Goal: Navigation & Orientation: Go to known website

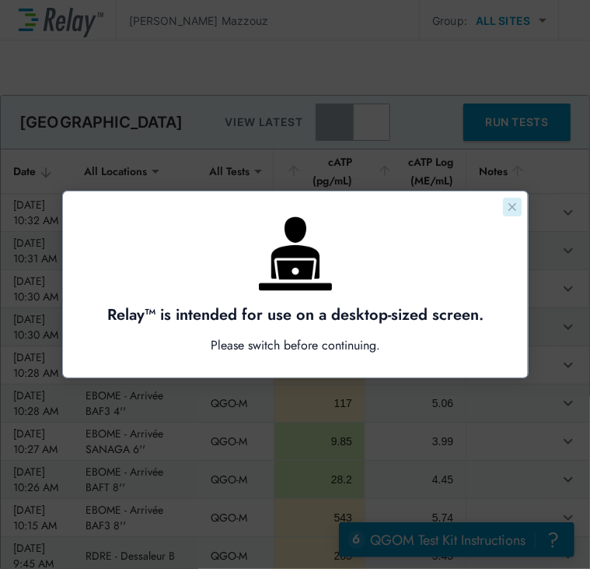
click at [511, 198] on button "Close guide" at bounding box center [511, 206] width 19 height 19
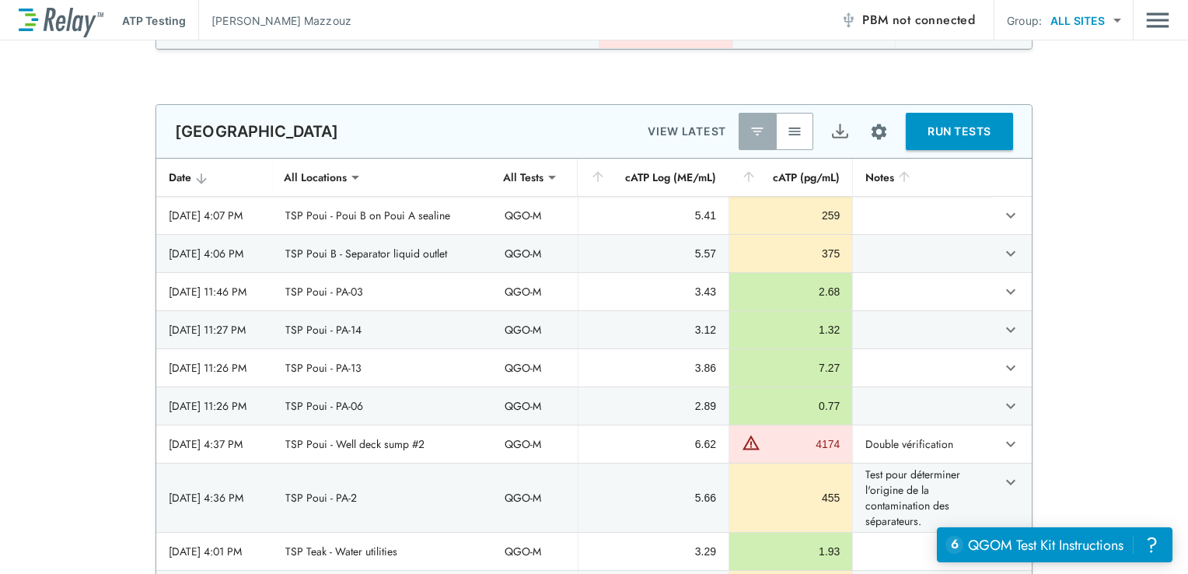
scroll to position [1165, 0]
